Goal: Communication & Community: Answer question/provide support

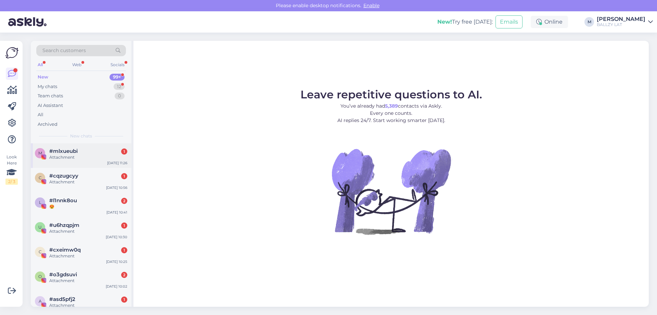
click at [78, 155] on div "Attachment" at bounding box center [88, 157] width 78 height 6
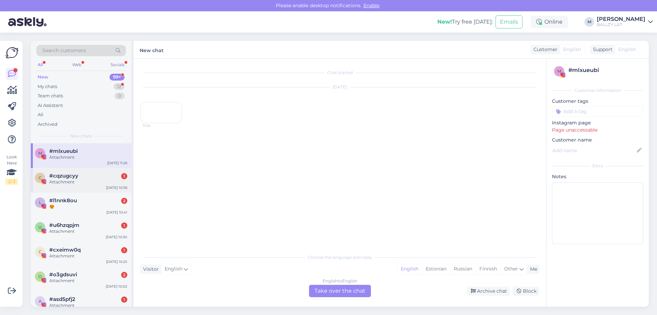
click at [84, 181] on div "Attachment" at bounding box center [88, 182] width 78 height 6
click at [76, 208] on div "😍" at bounding box center [88, 206] width 78 height 6
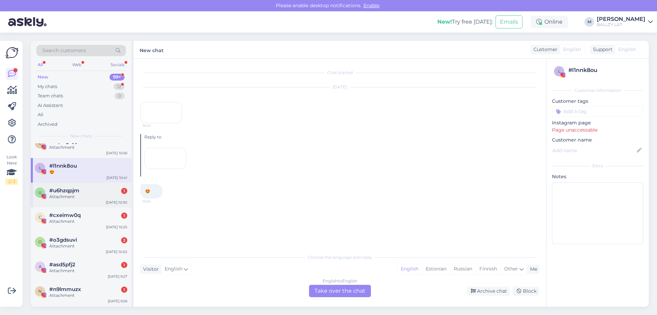
scroll to position [34, 0]
click at [86, 199] on div "Attachment" at bounding box center [88, 197] width 78 height 6
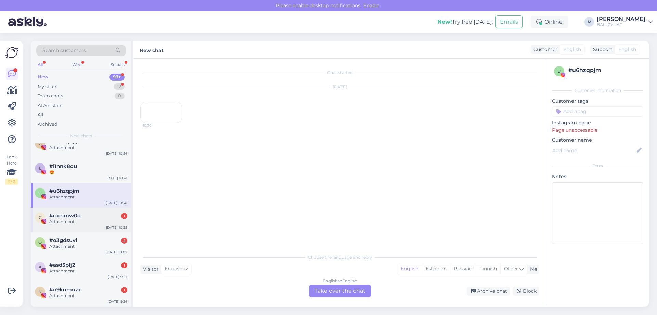
click at [84, 220] on div "Attachment" at bounding box center [88, 221] width 78 height 6
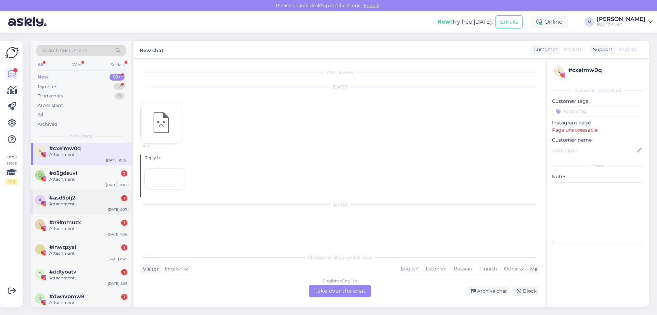
scroll to position [103, 0]
click at [86, 179] on div "Attachment" at bounding box center [88, 178] width 78 height 6
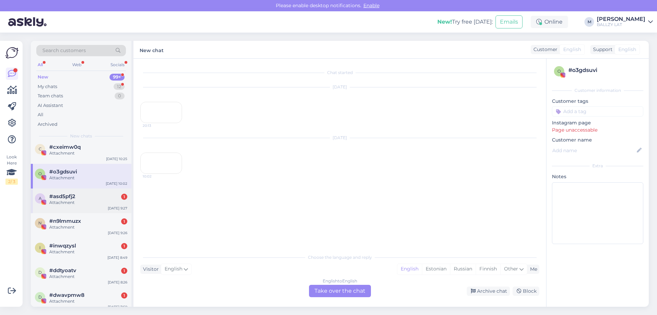
click at [85, 202] on div "Attachment" at bounding box center [88, 202] width 78 height 6
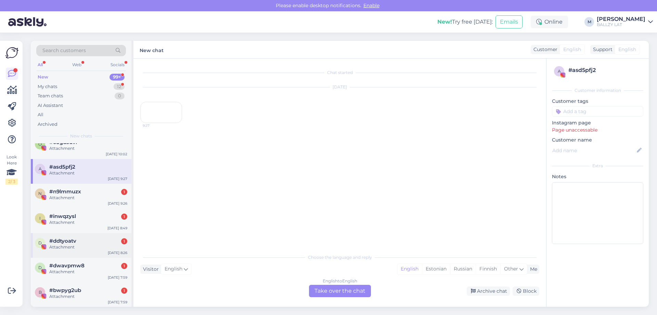
scroll to position [171, 0]
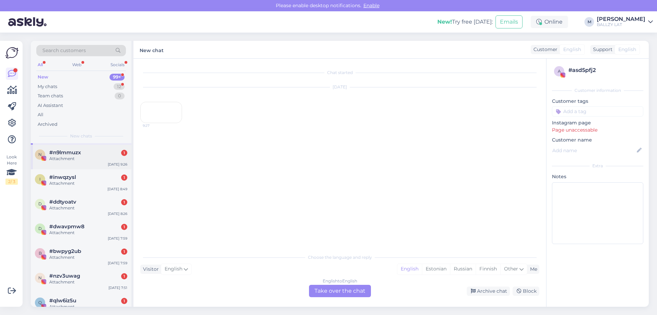
click at [92, 157] on div "Attachment" at bounding box center [88, 158] width 78 height 6
click at [92, 180] on div "#inwqzysl 1" at bounding box center [88, 177] width 78 height 6
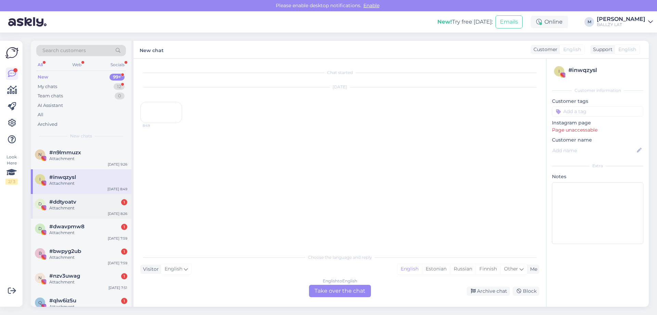
click at [86, 206] on div "Attachment" at bounding box center [88, 208] width 78 height 6
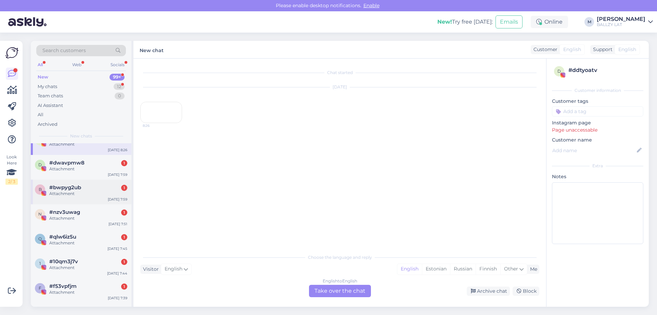
scroll to position [240, 0]
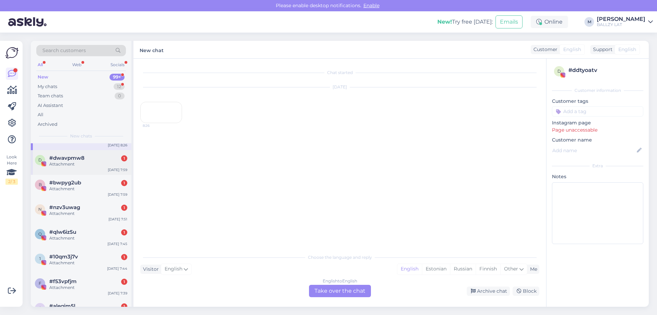
click at [84, 165] on div "Attachment" at bounding box center [88, 164] width 78 height 6
click at [78, 186] on div "Attachment" at bounding box center [88, 189] width 78 height 6
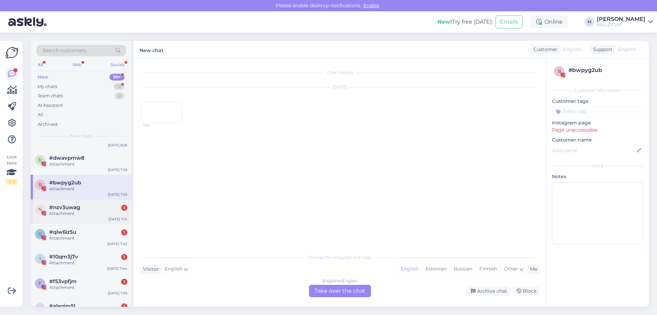
click at [71, 213] on div "Attachment" at bounding box center [88, 213] width 78 height 6
click at [77, 232] on div "#qlw6iz5u 1" at bounding box center [88, 232] width 78 height 6
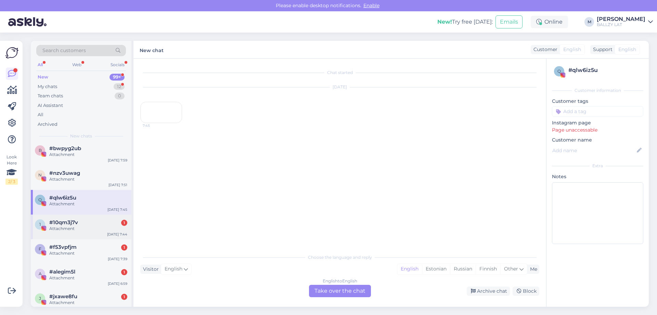
click at [79, 219] on div "#10qm3j7v 1" at bounding box center [88, 222] width 78 height 6
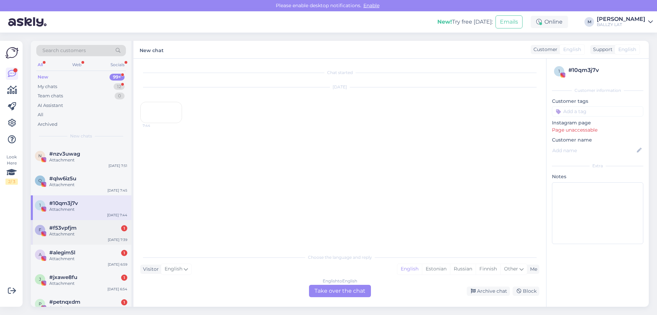
scroll to position [308, 0]
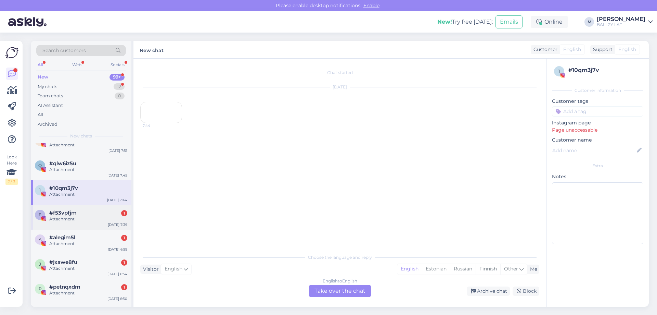
click at [79, 210] on div "#f53vpfjm 1" at bounding box center [88, 213] width 78 height 6
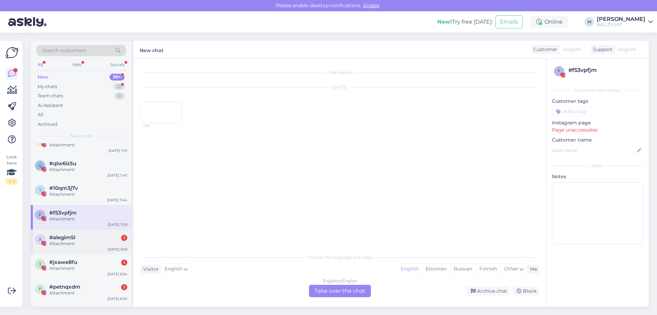
click at [77, 241] on div "Attachment" at bounding box center [88, 243] width 78 height 6
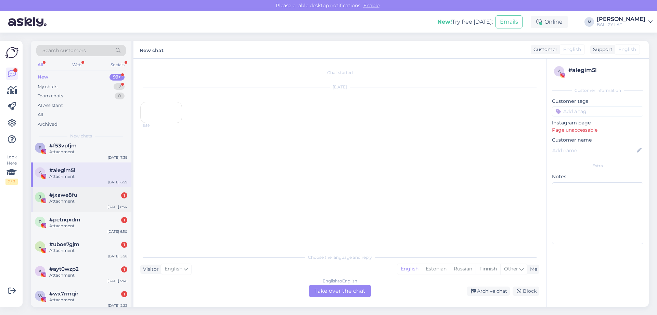
scroll to position [377, 0]
click at [80, 198] on div "Attachment" at bounding box center [88, 200] width 78 height 6
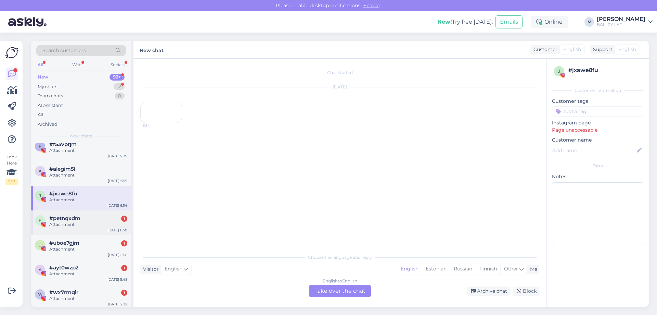
click at [73, 219] on span "#petnqxdm" at bounding box center [64, 218] width 31 height 6
click at [71, 248] on div "Attachment" at bounding box center [88, 249] width 78 height 6
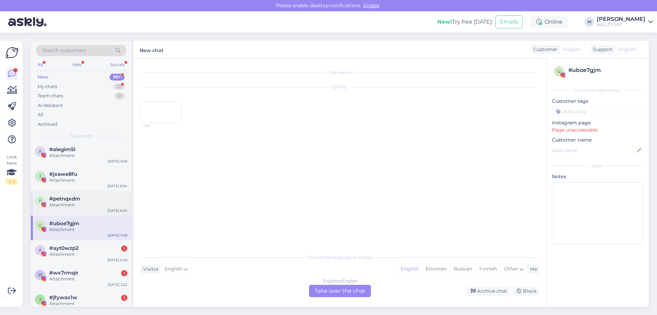
scroll to position [445, 0]
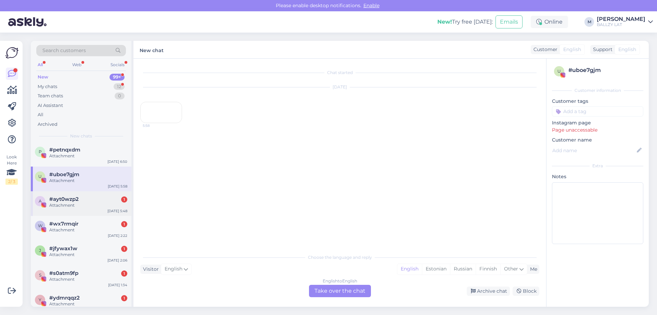
click at [85, 204] on div "Attachment" at bounding box center [88, 205] width 78 height 6
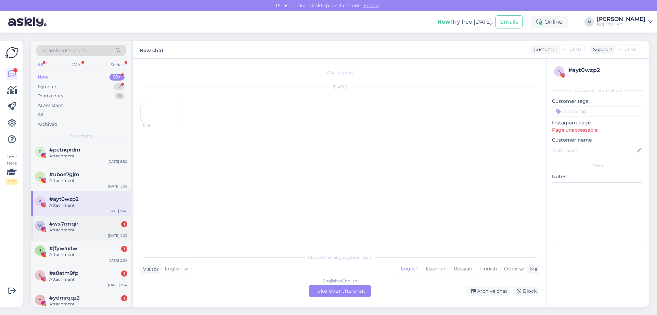
click at [78, 225] on span "#wx7rmqir" at bounding box center [63, 224] width 29 height 6
click at [70, 251] on span "#jfywax1w" at bounding box center [63, 248] width 28 height 6
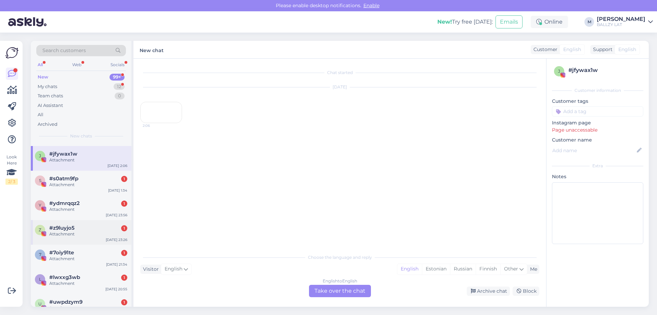
scroll to position [548, 0]
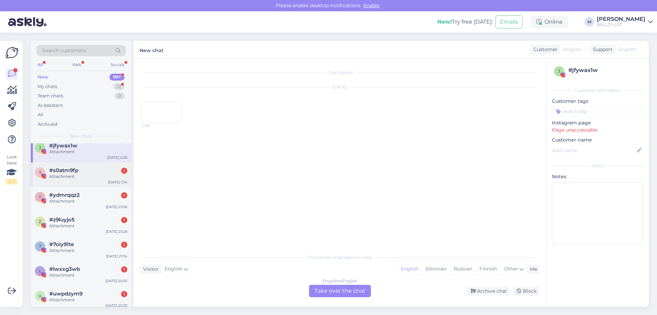
drag, startPoint x: 78, startPoint y: 178, endPoint x: 76, endPoint y: 187, distance: 8.6
click at [78, 178] on div "Attachment" at bounding box center [88, 176] width 78 height 6
click at [75, 198] on span "#ydmrqqz2" at bounding box center [64, 195] width 30 height 6
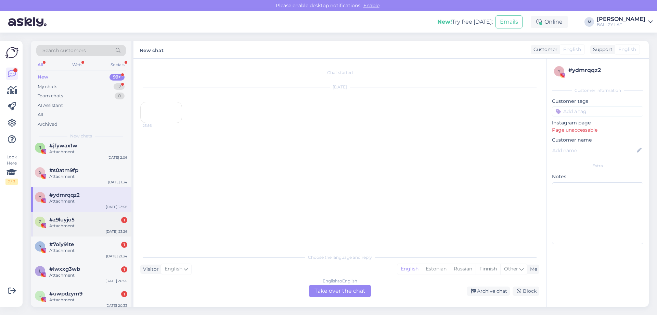
click at [77, 222] on div "#z9luyjo5 1" at bounding box center [88, 219] width 78 height 6
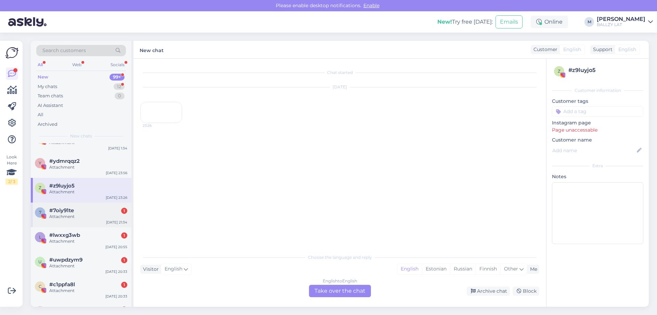
scroll to position [582, 0]
click at [79, 212] on div "#7oiy91te 1" at bounding box center [88, 210] width 78 height 6
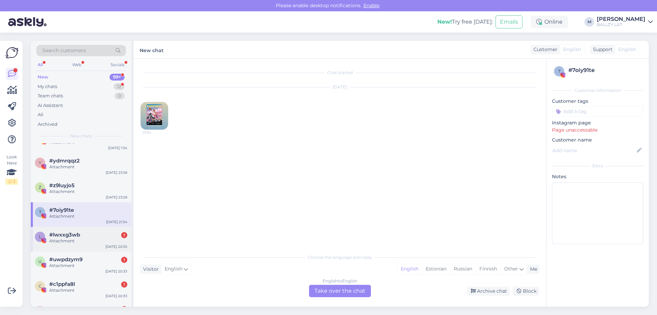
click at [80, 239] on div "Attachment" at bounding box center [88, 241] width 78 height 6
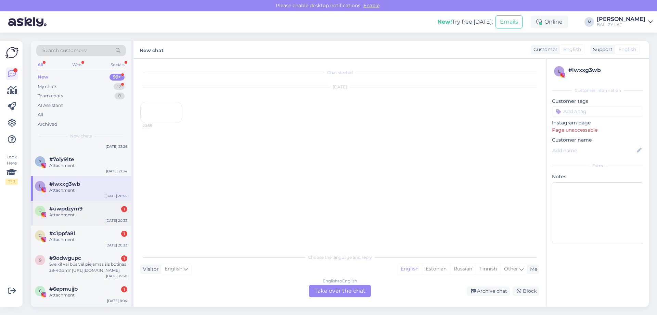
scroll to position [651, 0]
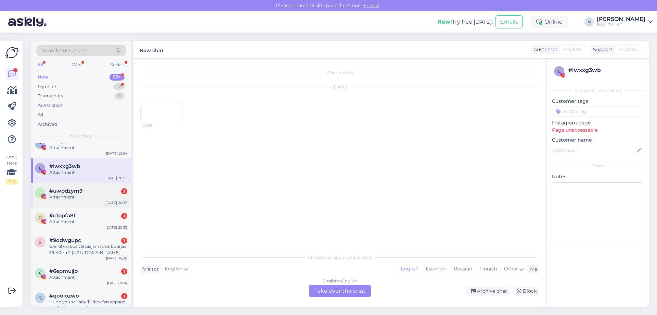
click at [83, 230] on div "c #c1ppfa8l 1 Attachment [DATE] 20:33" at bounding box center [81, 220] width 101 height 25
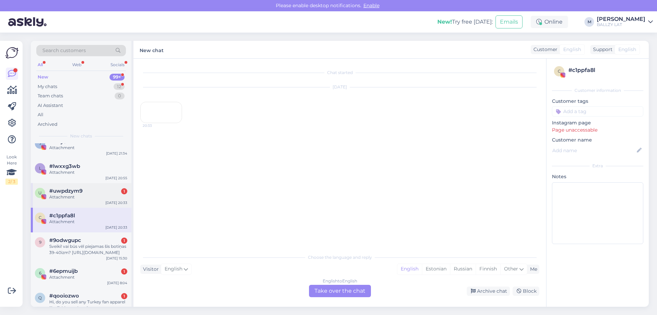
click at [88, 195] on div "Attachment" at bounding box center [88, 197] width 78 height 6
click at [98, 249] on div "Sveiki! vai būs vēl piejamas šīs botiņas 39-40izm? [URL][DOMAIN_NAME]" at bounding box center [88, 249] width 78 height 12
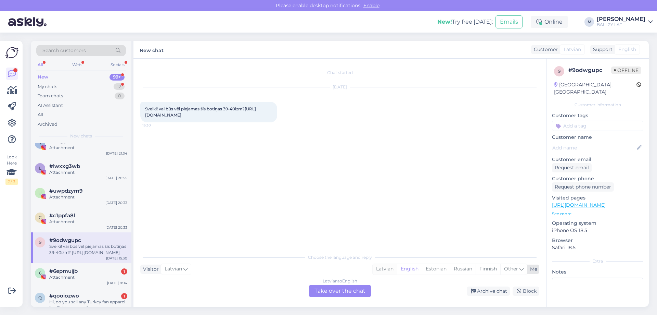
click at [383, 268] on div "Latvian" at bounding box center [385, 269] width 24 height 10
click at [313, 290] on div "Latvian to Latvian Take over the chat" at bounding box center [340, 291] width 62 height 12
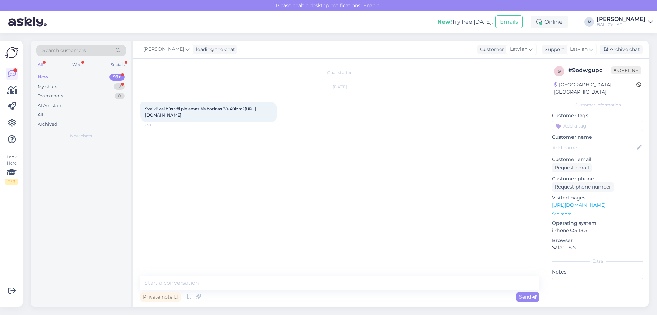
scroll to position [0, 0]
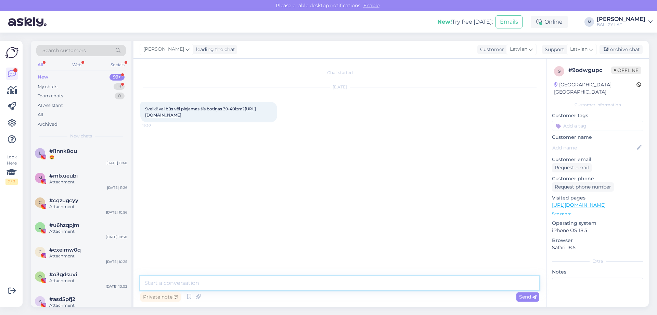
click at [230, 279] on textarea at bounding box center [339, 283] width 399 height 14
click at [320, 284] on textarea "Sveiki! Mums diemžēl nav info par konkrētu preču piegādēm" at bounding box center [339, 283] width 399 height 14
type textarea "Sveiki! Mums diemžēl nav info par konkrētu preču piegādēm, bet visticamāk šiem …"
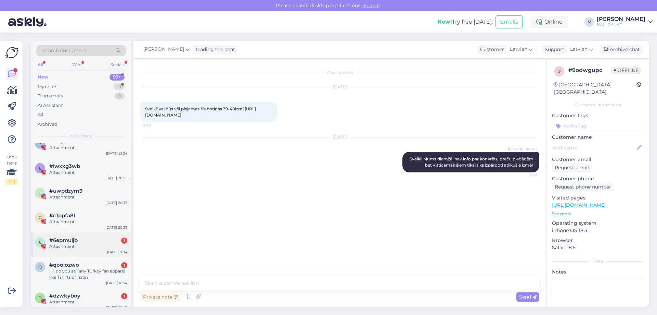
click at [84, 240] on div "#6epmuijb 1" at bounding box center [88, 240] width 78 height 6
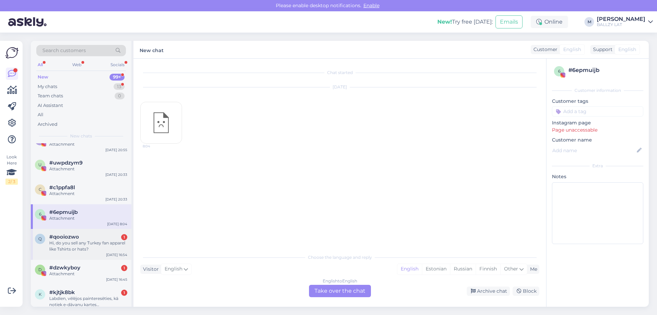
scroll to position [719, 0]
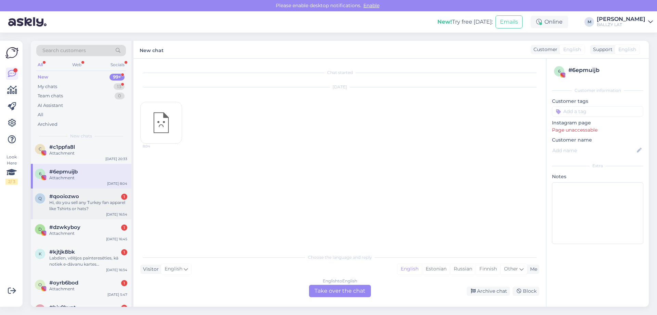
click at [95, 202] on div "Hi, do you sell any Turkey fan apparel like Tshirts or hats?" at bounding box center [88, 205] width 78 height 12
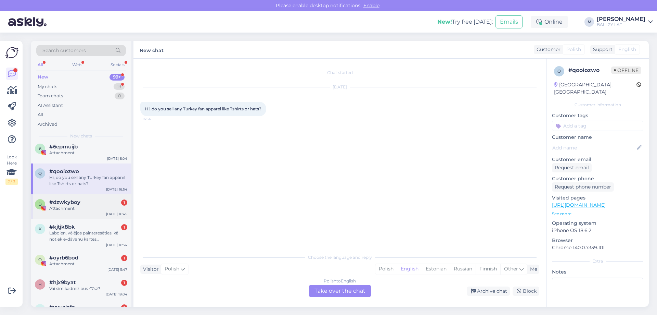
scroll to position [788, 0]
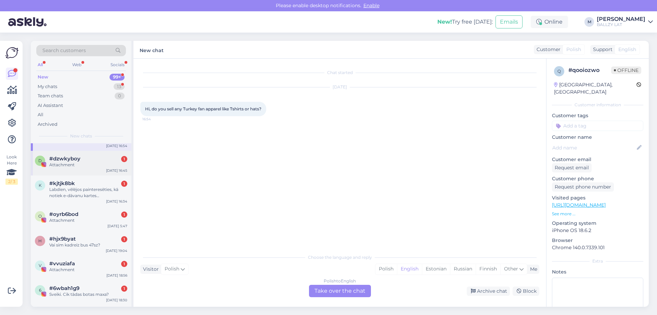
click at [83, 160] on div "#dzwkyboy 1" at bounding box center [88, 158] width 78 height 6
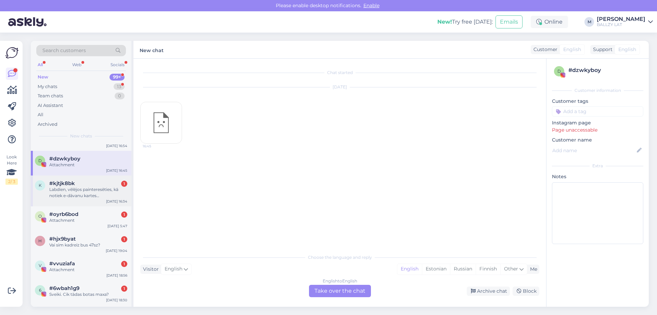
click at [84, 197] on div "Labdien, vēlējos painteresēties, kā notiek e-dāvanu kartes izmantošana/pielieto…" at bounding box center [88, 192] width 78 height 12
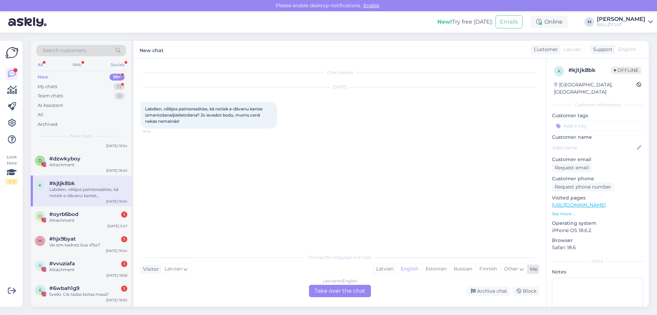
click at [385, 270] on div "Latvian" at bounding box center [385, 269] width 24 height 10
click at [328, 297] on div "Latvian to Latvian Take over the chat" at bounding box center [340, 291] width 62 height 12
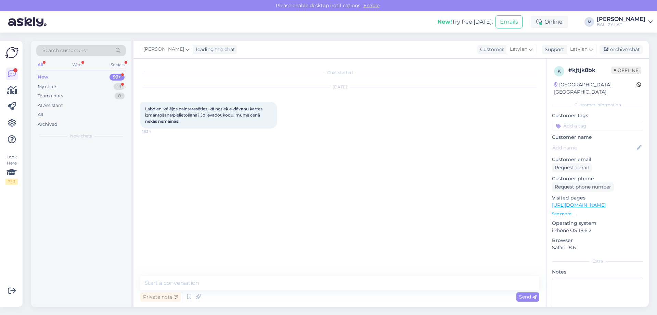
scroll to position [0, 0]
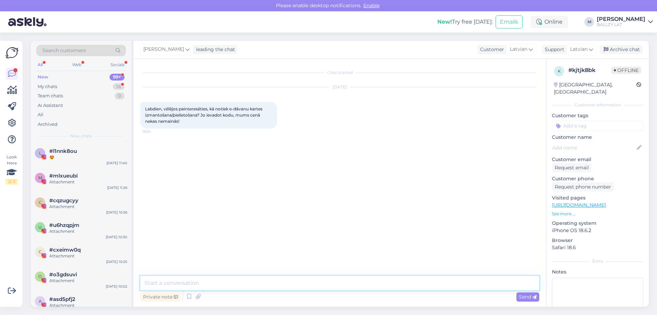
click at [235, 276] on textarea at bounding box center [339, 283] width 399 height 14
type textarea "Sveiki! Lūdzu atsūtiet dāvanu kartes numuru, pārbaudīsim vai tas ir aktīvs"
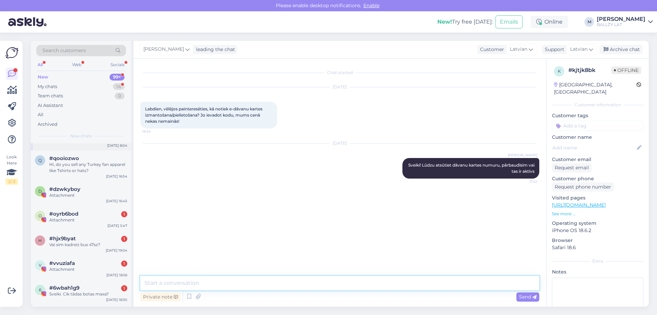
scroll to position [822, 0]
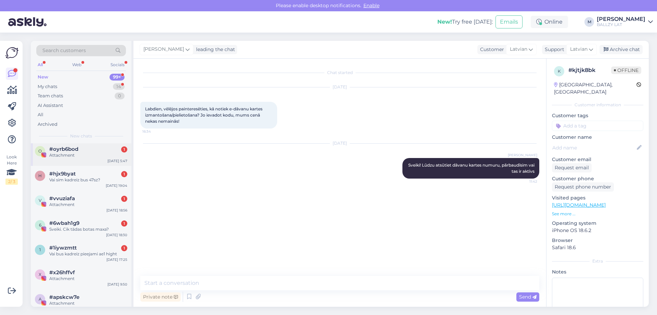
click at [84, 154] on div "Attachment" at bounding box center [88, 155] width 78 height 6
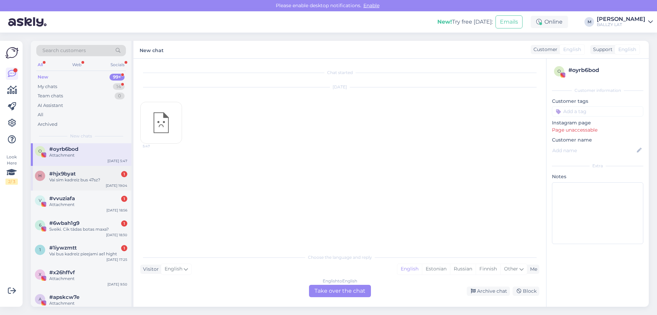
click at [105, 178] on div "Vai sim kadreiz bus 47sz?" at bounding box center [88, 180] width 78 height 6
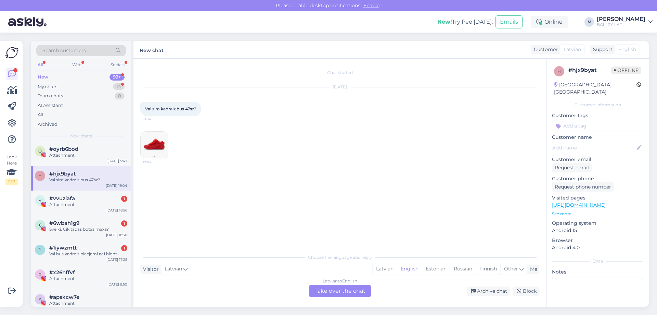
click at [151, 145] on img at bounding box center [154, 144] width 27 height 27
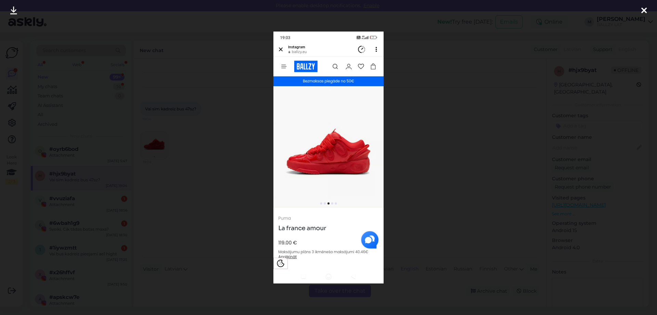
click at [193, 156] on div at bounding box center [328, 157] width 657 height 315
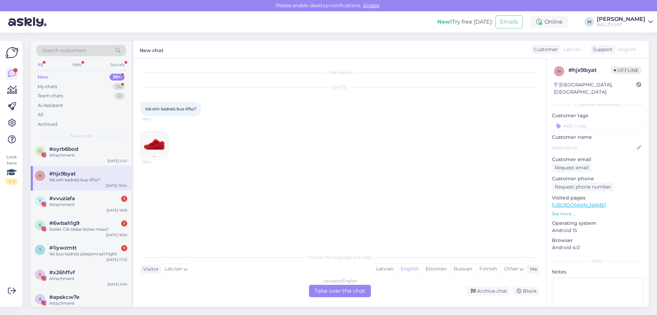
click at [158, 141] on img at bounding box center [154, 144] width 27 height 27
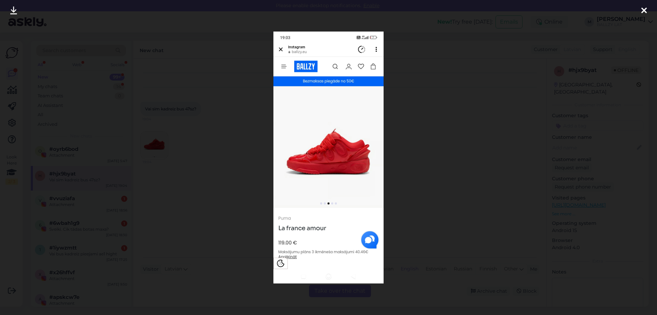
click at [233, 161] on div at bounding box center [328, 157] width 657 height 315
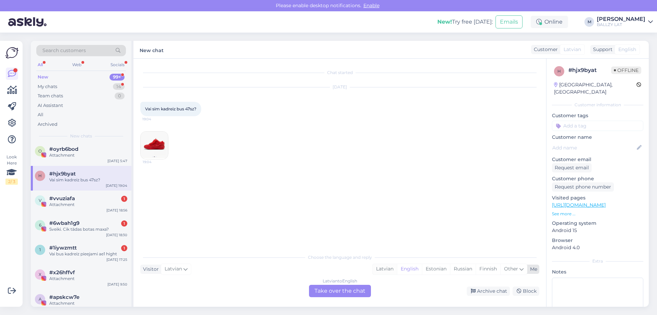
click at [384, 269] on div "Latvian" at bounding box center [385, 269] width 24 height 10
drag, startPoint x: 358, startPoint y: 289, endPoint x: 354, endPoint y: 289, distance: 3.8
click at [354, 289] on div "Latvian to Latvian Take over the chat" at bounding box center [340, 291] width 62 height 12
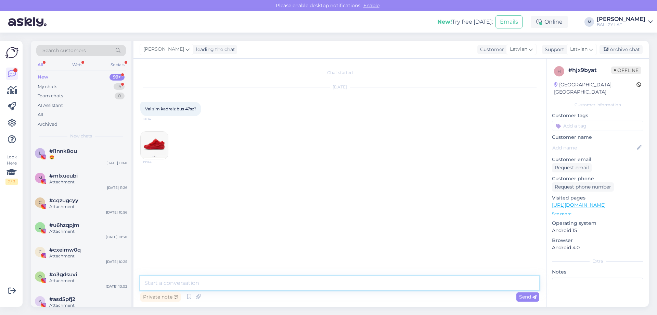
click at [315, 287] on textarea at bounding box center [339, 283] width 399 height 14
type textarea "Sveiki! Visticamāk diemžēl nē, tikai iztirgosim atlikušos izmērus"
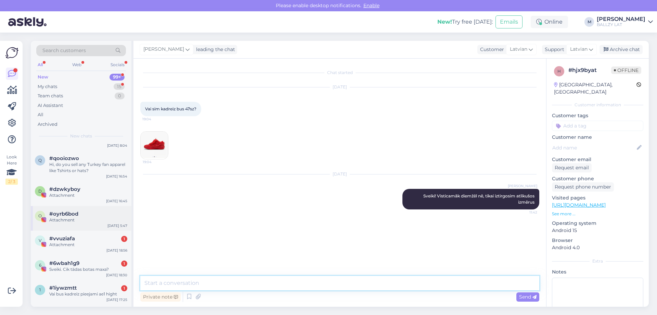
scroll to position [753, 0]
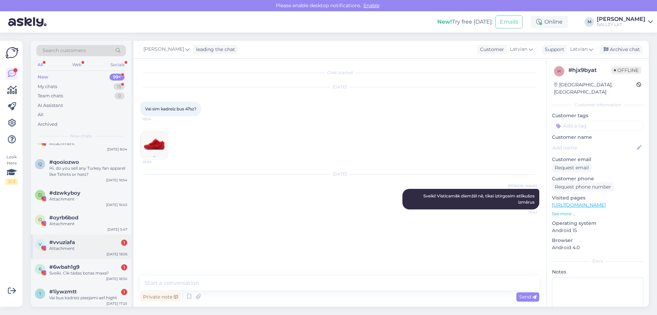
click at [86, 248] on div "Attachment" at bounding box center [88, 248] width 78 height 6
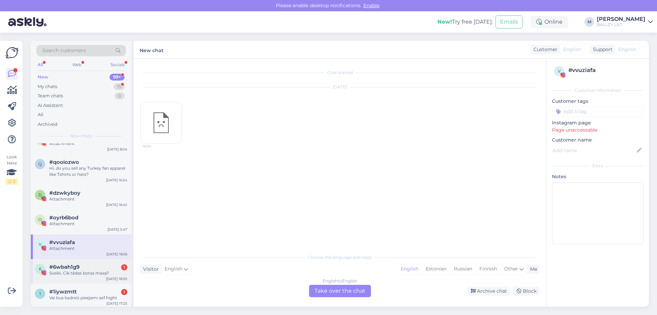
click at [101, 268] on div "#6wbah1g9 1" at bounding box center [88, 267] width 78 height 6
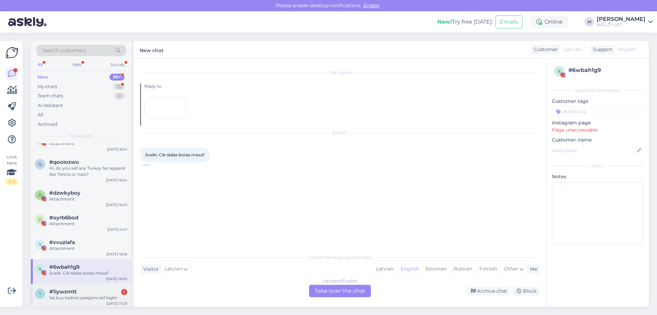
click at [87, 294] on div "Vai bus kadreiz pieejami ae1 hight" at bounding box center [88, 297] width 78 height 6
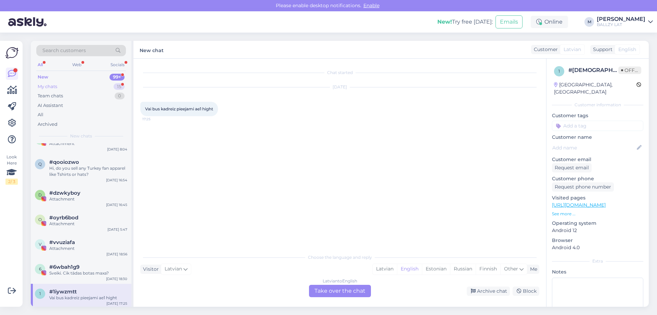
click at [55, 83] on div "My chats" at bounding box center [48, 86] width 20 height 7
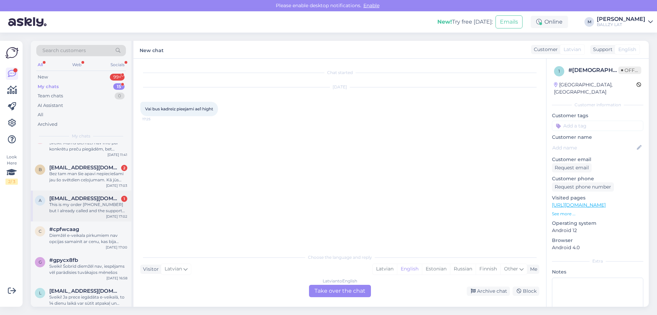
scroll to position [68, 0]
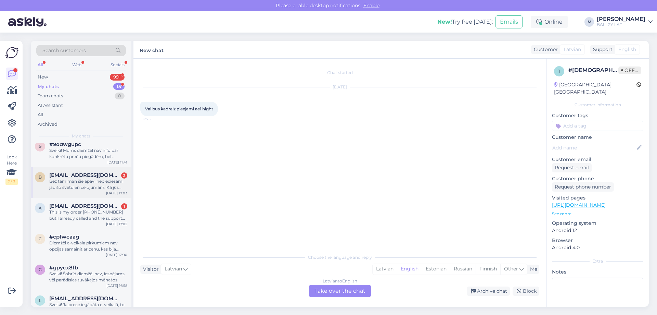
click at [99, 181] on div "Bez tam man šie apavi nepieciešami jau šo svētdien ceļojumam. Kā jūs noorganizē…" at bounding box center [88, 184] width 78 height 12
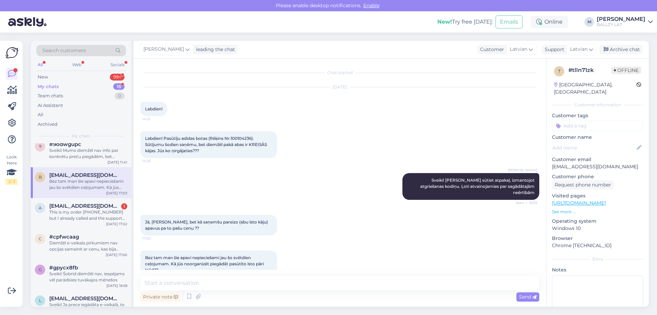
scroll to position [9, 0]
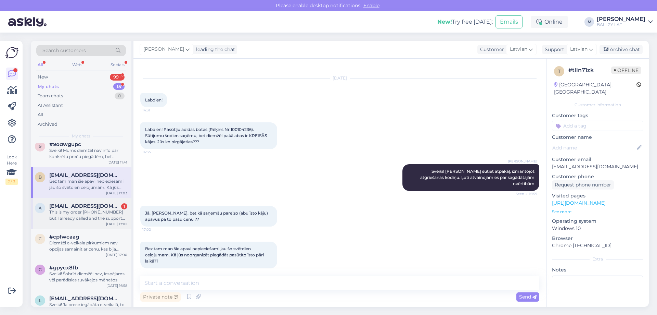
click at [61, 210] on div "This is my order [PHONE_NUMBER] but I already called and the support team told …" at bounding box center [88, 215] width 78 height 12
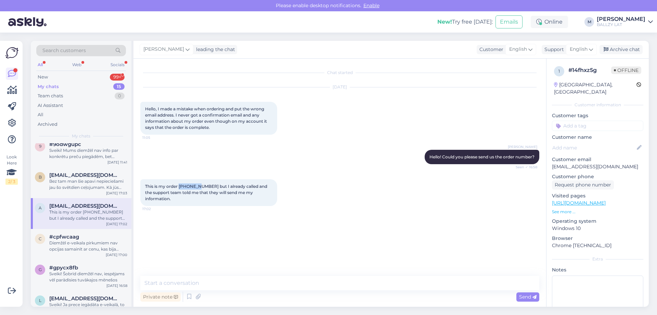
drag, startPoint x: 199, startPoint y: 185, endPoint x: 180, endPoint y: 186, distance: 18.9
click at [180, 186] on span "This is my order [PHONE_NUMBER] but I already called and the support team told …" at bounding box center [206, 192] width 123 height 17
copy span "40075994"
click at [191, 279] on textarea at bounding box center [339, 283] width 399 height 14
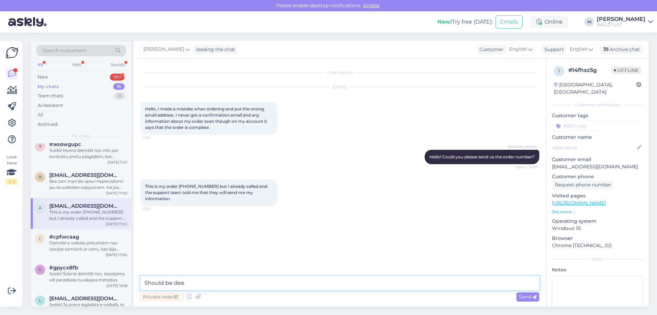
type textarea "Should be dee"
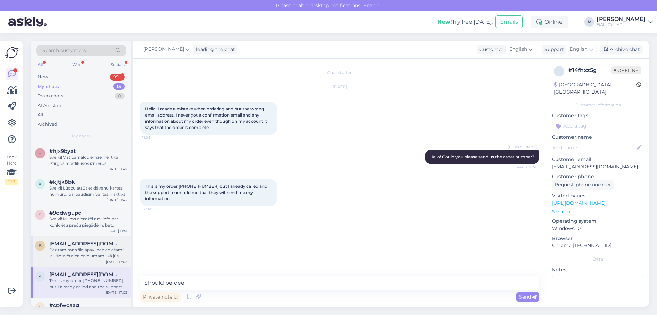
click at [99, 244] on span "[EMAIL_ADDRESS][DOMAIN_NAME]" at bounding box center [84, 243] width 71 height 6
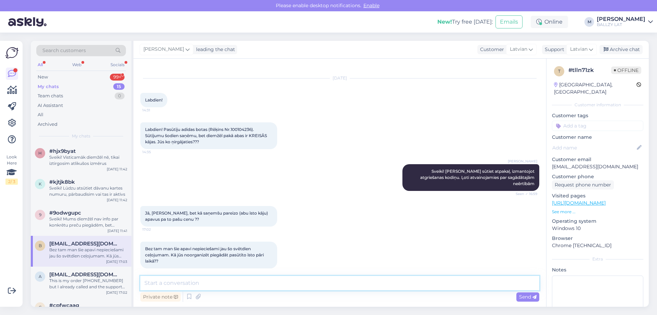
click at [204, 284] on textarea at bounding box center [339, 283] width 399 height 14
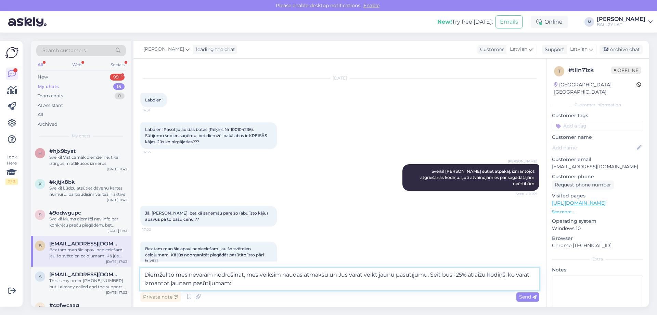
paste textarea "KLIENT25-3EYP2"
type textarea "Diemžēl to mēs nevaram nodrošināt, mēs veiksim naudas atmaksu un Jūs varat veik…"
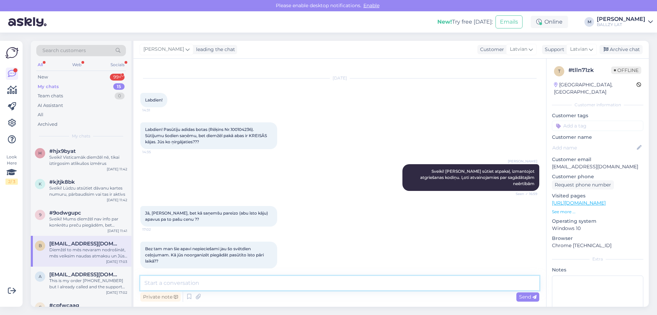
scroll to position [71, 0]
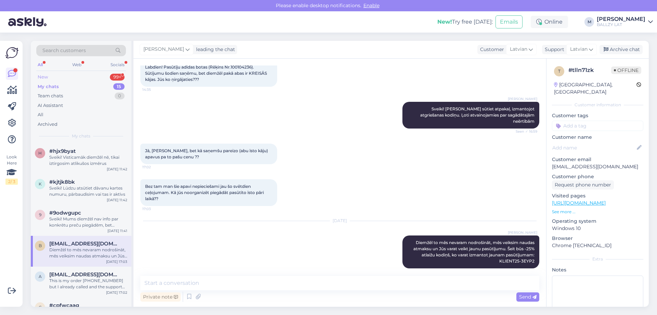
click at [50, 75] on div "New 99+" at bounding box center [81, 77] width 90 height 10
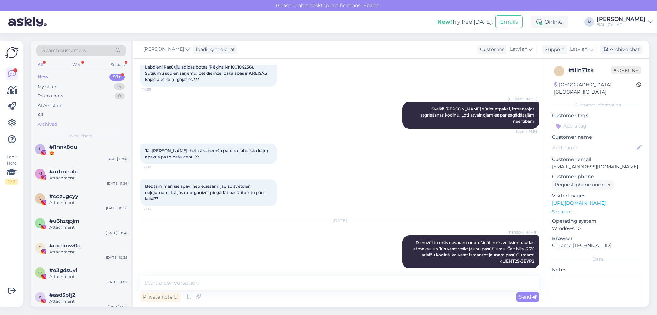
scroll to position [0, 0]
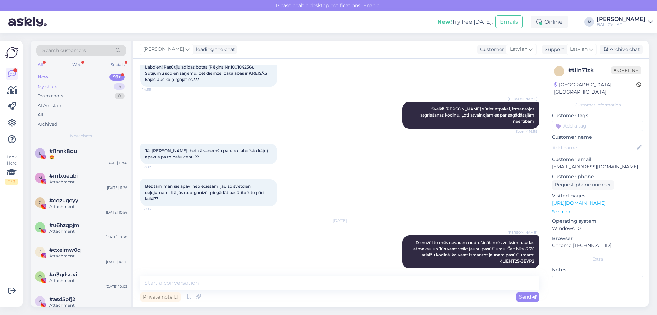
click at [50, 85] on div "My chats" at bounding box center [48, 86] width 20 height 7
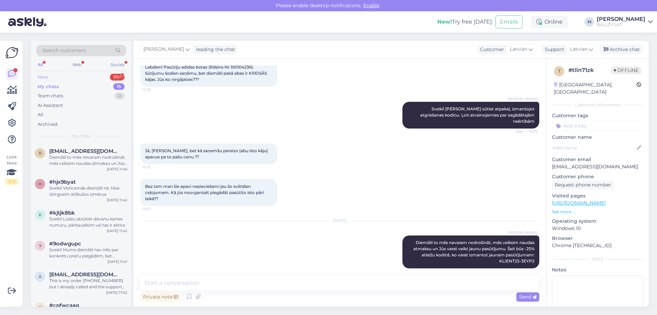
click at [48, 73] on div "New 99+" at bounding box center [81, 77] width 90 height 10
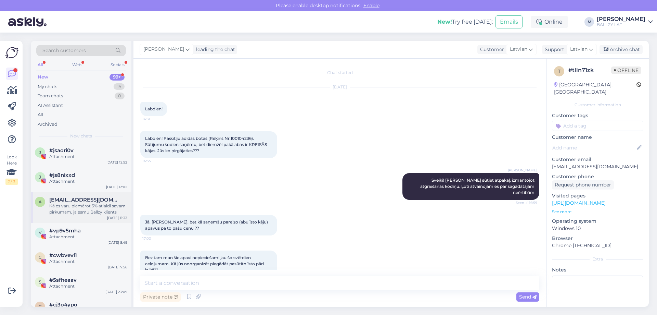
scroll to position [1370, 0]
click at [79, 206] on div "Kā es varu piemērot 5% atlaidi savam pirkumam, ja esmu Ballzy klients" at bounding box center [88, 208] width 78 height 12
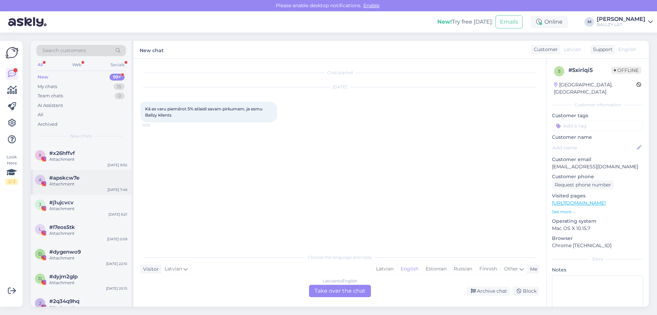
scroll to position [822, 0]
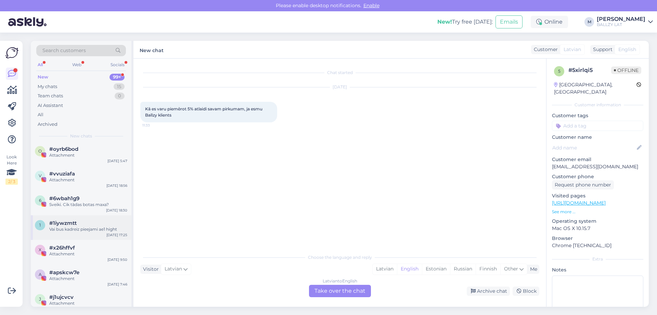
click at [102, 230] on div "Vai bus kadreiz pieejami ae1 hight" at bounding box center [88, 229] width 78 height 6
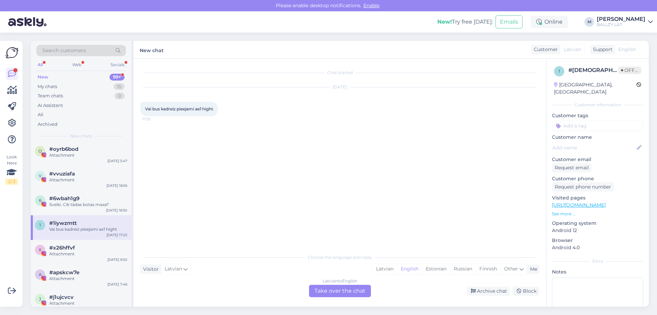
click at [348, 295] on div "Latvian to English Take over the chat" at bounding box center [340, 291] width 62 height 12
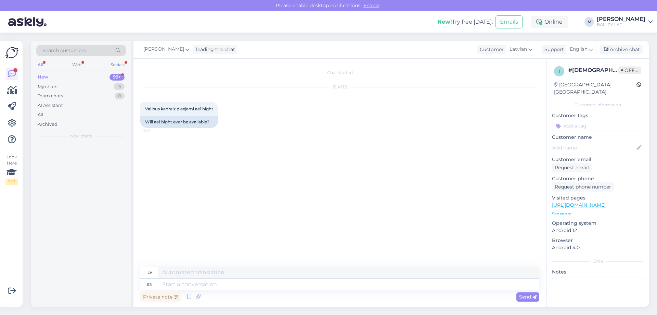
scroll to position [0, 0]
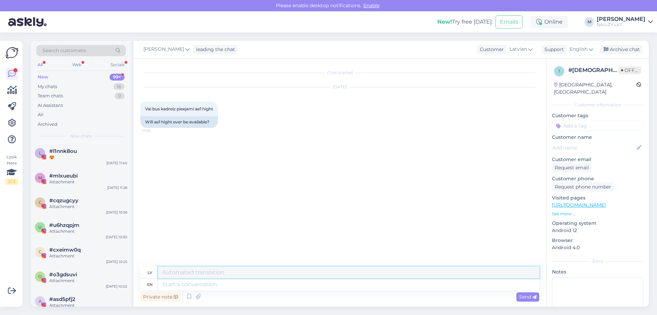
click at [171, 268] on textarea at bounding box center [348, 272] width 381 height 12
click at [200, 298] on icon at bounding box center [198, 296] width 10 height 10
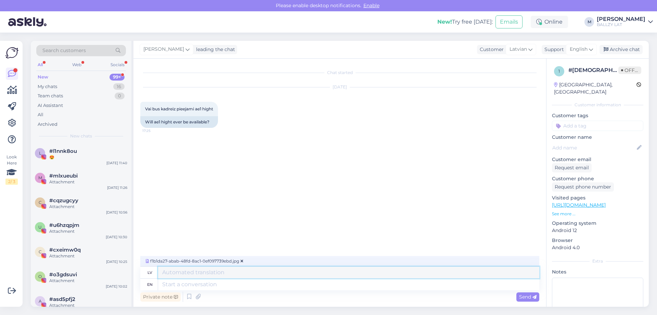
click at [205, 273] on textarea at bounding box center [348, 272] width 381 height 12
drag, startPoint x: 318, startPoint y: 274, endPoint x: 149, endPoint y: 273, distance: 169.2
click at [150, 273] on div "lv [PERSON_NAME]! Basketbola veikalā ([PERSON_NAME] 132a) ir pieejams viens mod…" at bounding box center [339, 272] width 399 height 12
type textarea "Sveiki! Basketbola veikalā ([PERSON_NAME] 132a) ir pieejams viens modelis"
click at [173, 288] on textarea at bounding box center [348, 284] width 381 height 12
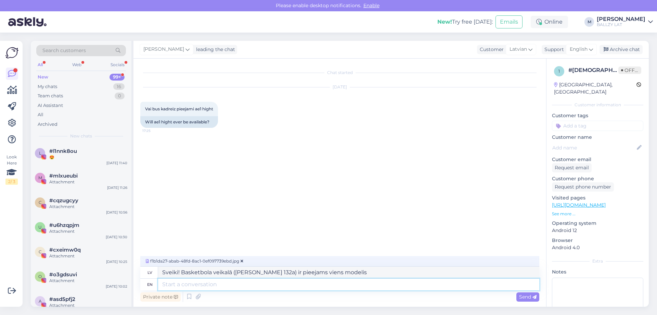
paste textarea "Sveiki! Basketbola veikalā ([PERSON_NAME] 132a) ir pieejams viens modelis"
type textarea "Sveiki! Basketbola veikalā ([PERSON_NAME] 132a) ir pieejams viens modelis"
click at [531, 299] on span "Send" at bounding box center [527, 296] width 17 height 6
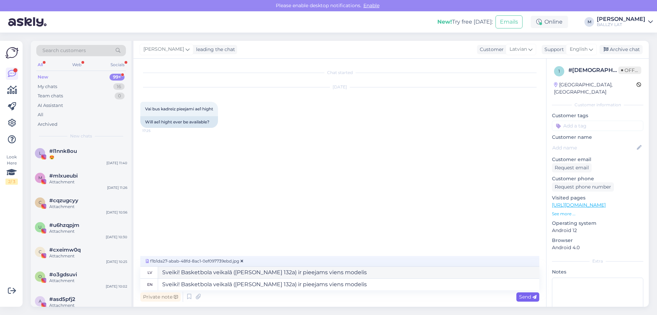
click at [521, 297] on span "Send" at bounding box center [527, 296] width 17 height 6
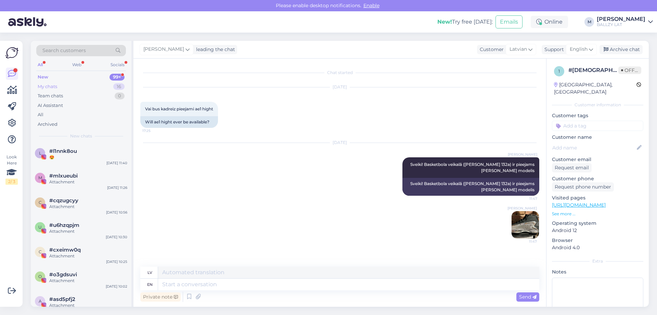
click at [52, 88] on div "My chats" at bounding box center [48, 86] width 20 height 7
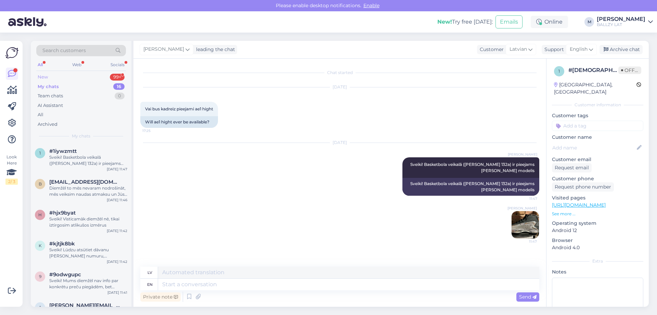
click at [50, 76] on div "New 99+" at bounding box center [81, 77] width 90 height 10
